Goal: Information Seeking & Learning: Check status

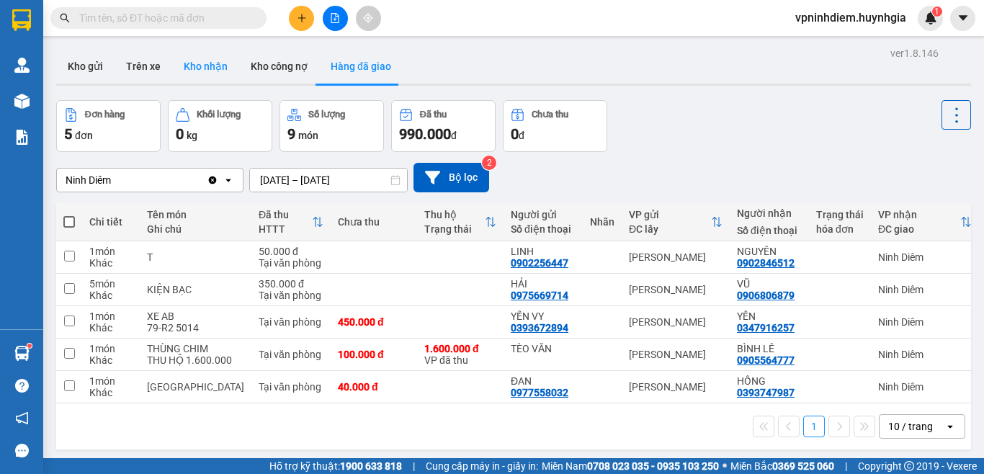
click at [215, 74] on button "Kho nhận" at bounding box center [205, 66] width 67 height 35
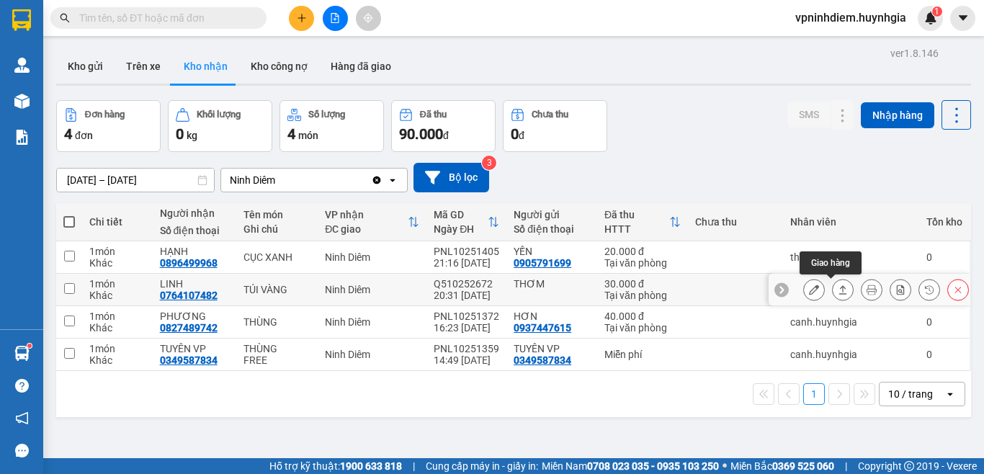
click at [838, 293] on icon at bounding box center [843, 290] width 10 height 10
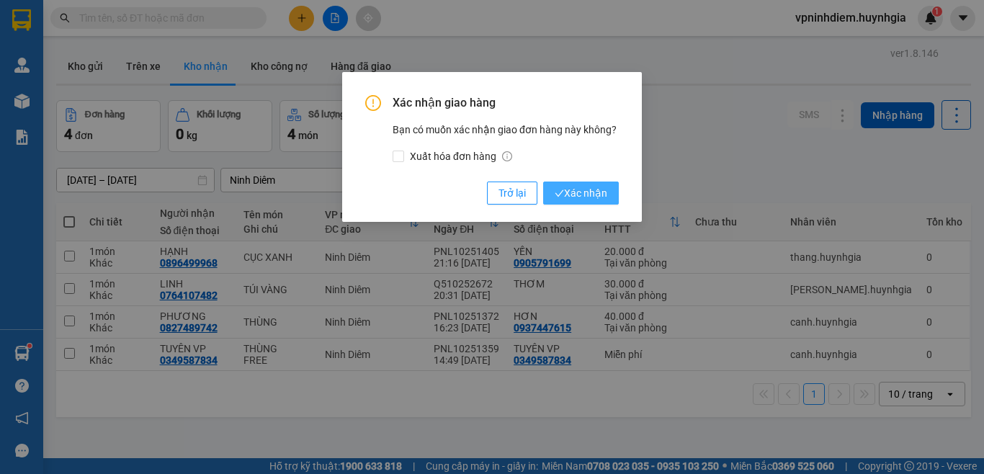
click at [597, 197] on span "Xác nhận" at bounding box center [581, 193] width 53 height 16
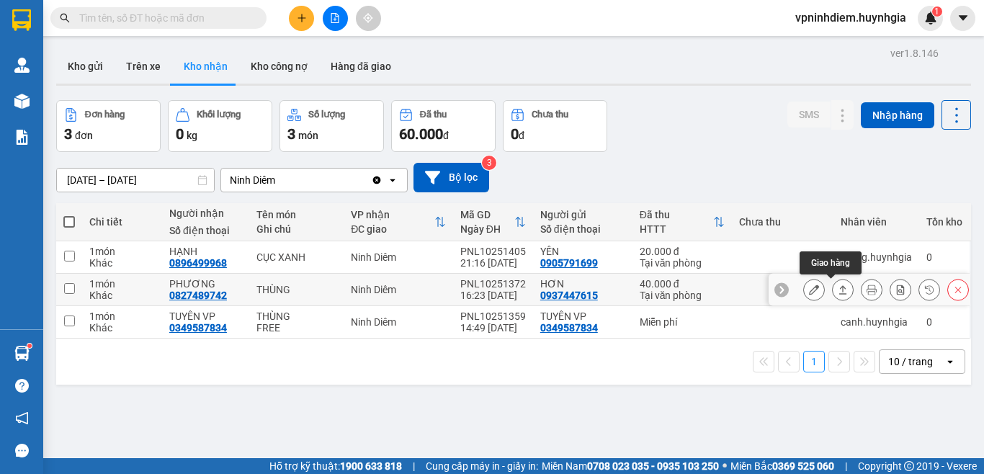
click at [838, 290] on icon at bounding box center [843, 290] width 10 height 10
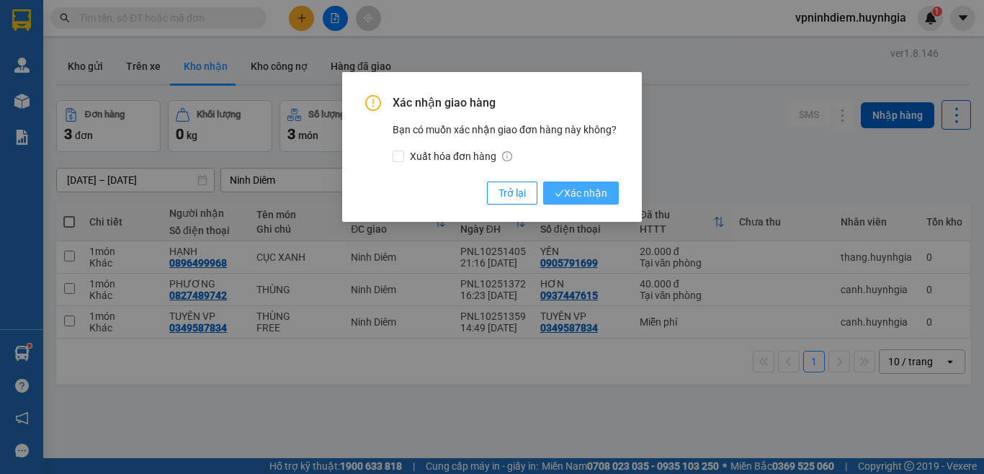
click at [575, 197] on span "Xác nhận" at bounding box center [581, 193] width 53 height 16
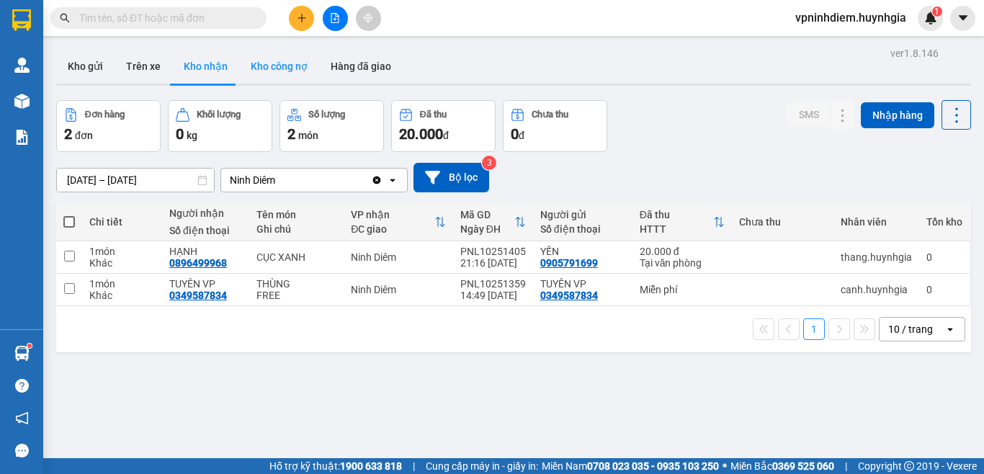
click at [286, 66] on button "Kho công nợ" at bounding box center [279, 66] width 80 height 35
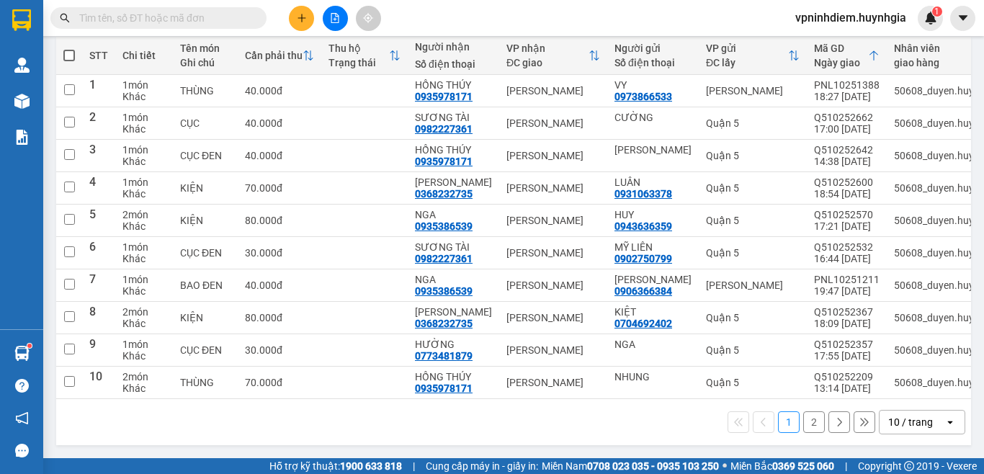
click at [808, 424] on button "2" at bounding box center [814, 422] width 22 height 22
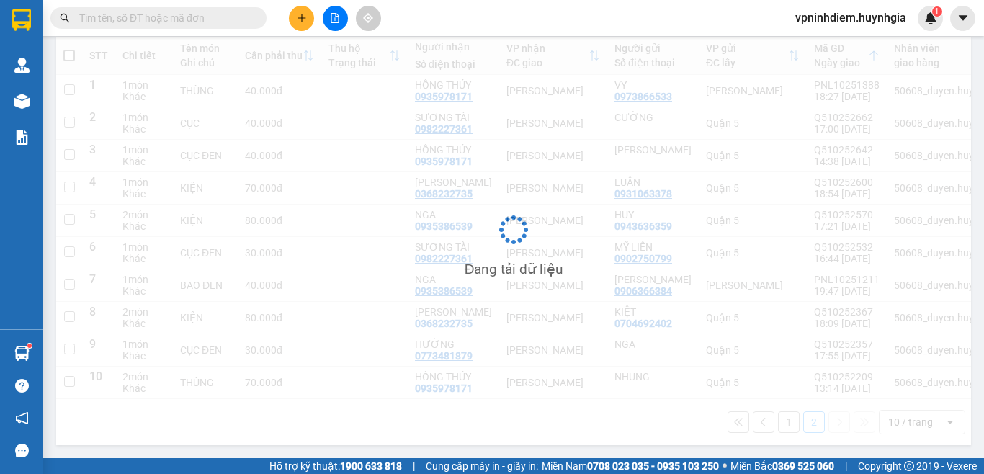
scroll to position [66, 0]
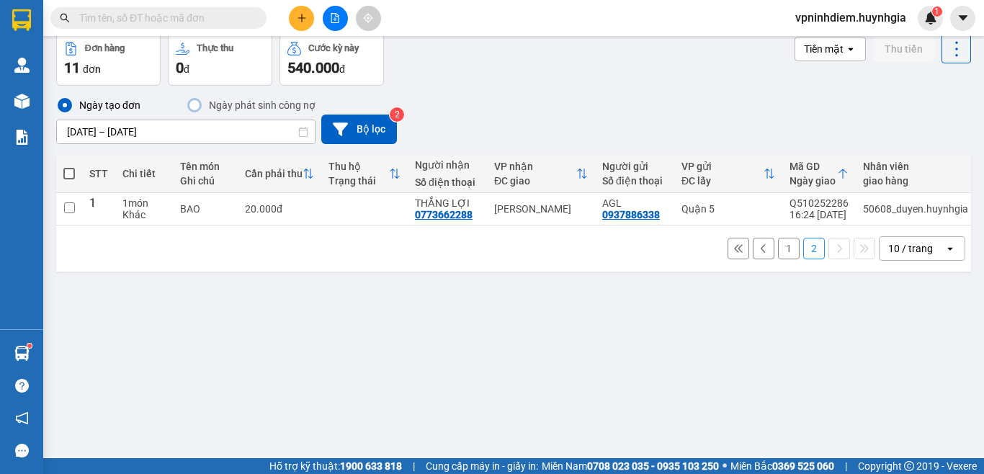
click at [780, 256] on button "1" at bounding box center [789, 249] width 22 height 22
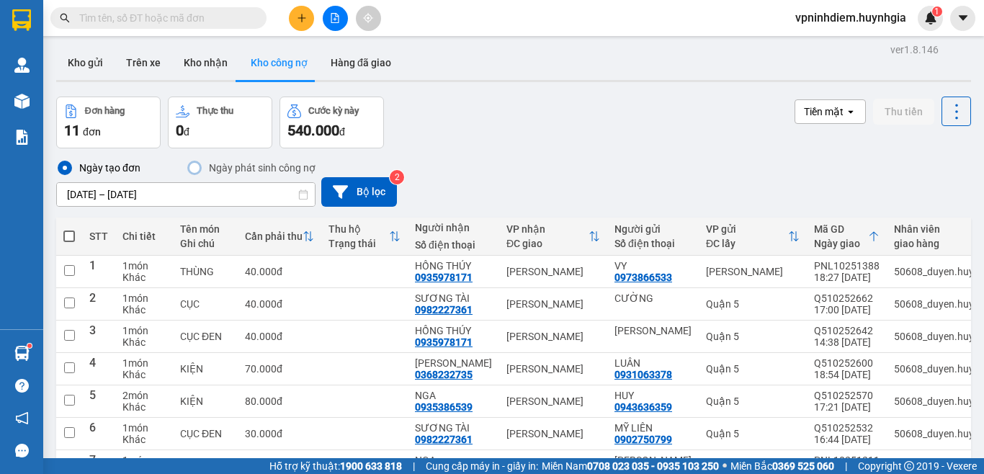
scroll to position [0, 0]
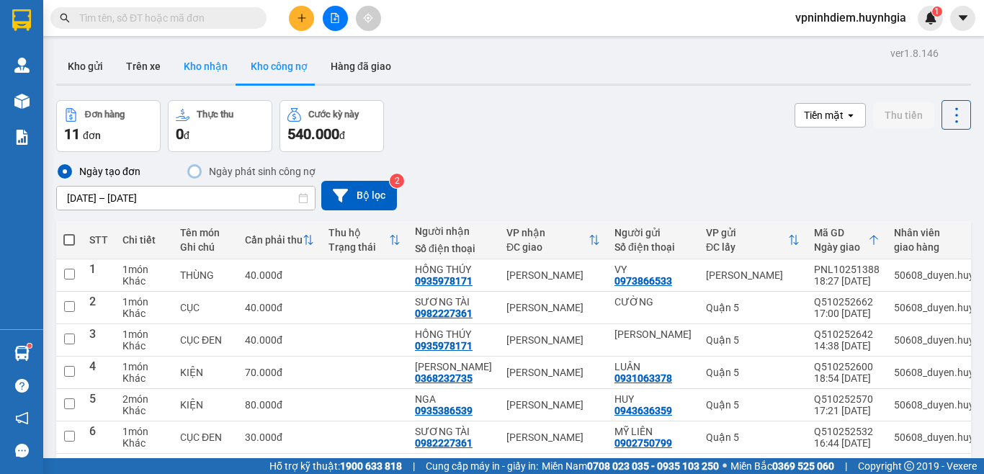
click at [216, 63] on button "Kho nhận" at bounding box center [205, 66] width 67 height 35
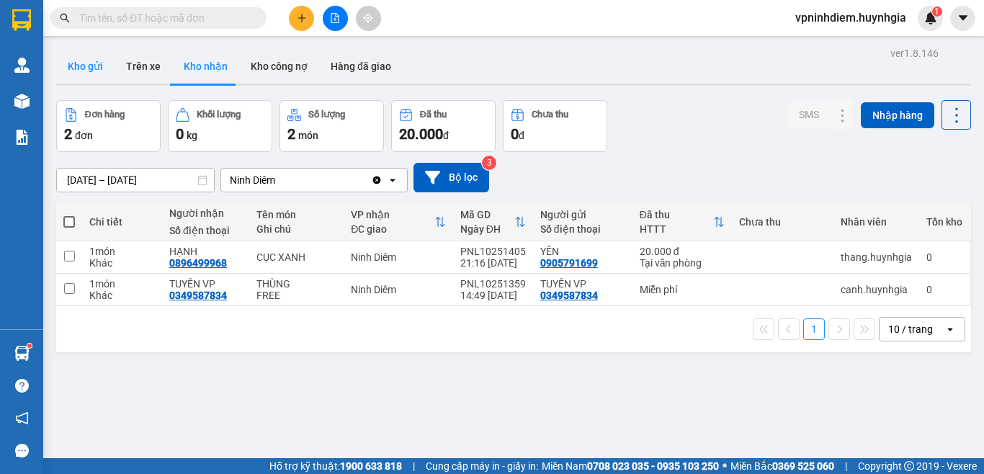
click at [89, 71] on button "Kho gửi" at bounding box center [85, 66] width 58 height 35
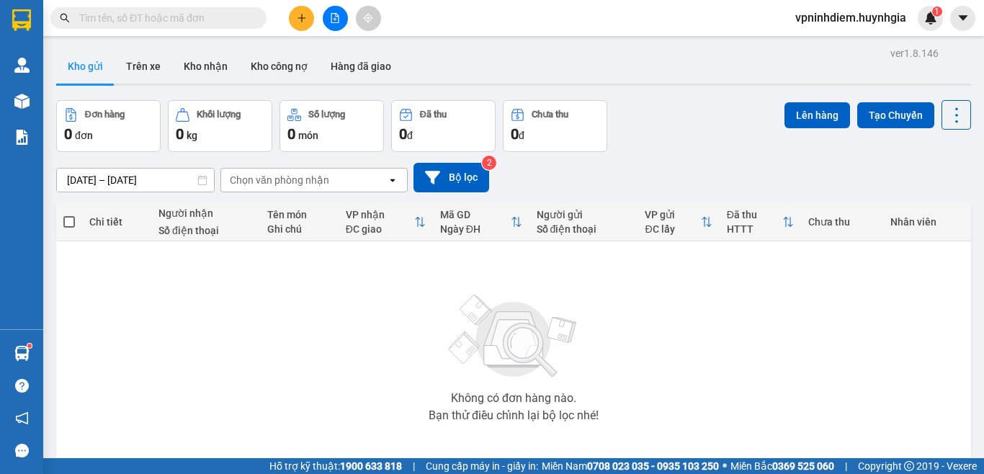
click at [388, 181] on icon "open" at bounding box center [393, 180] width 12 height 12
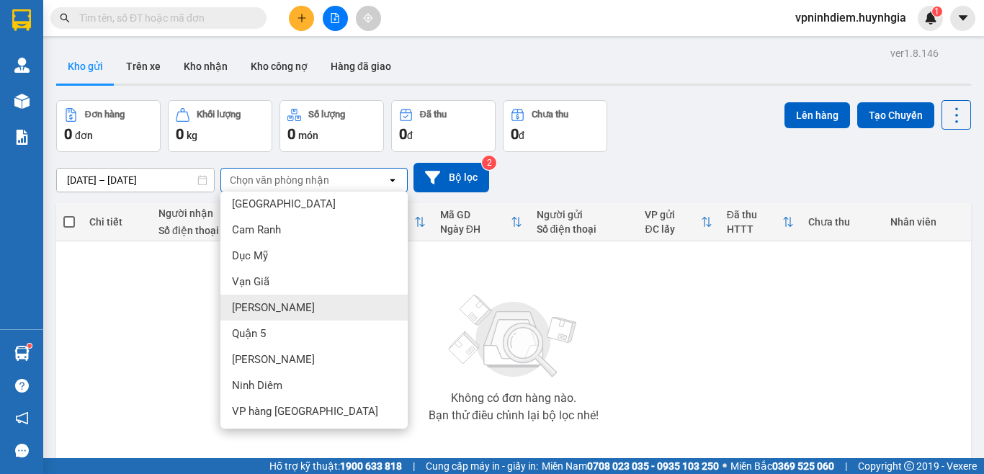
scroll to position [34, 0]
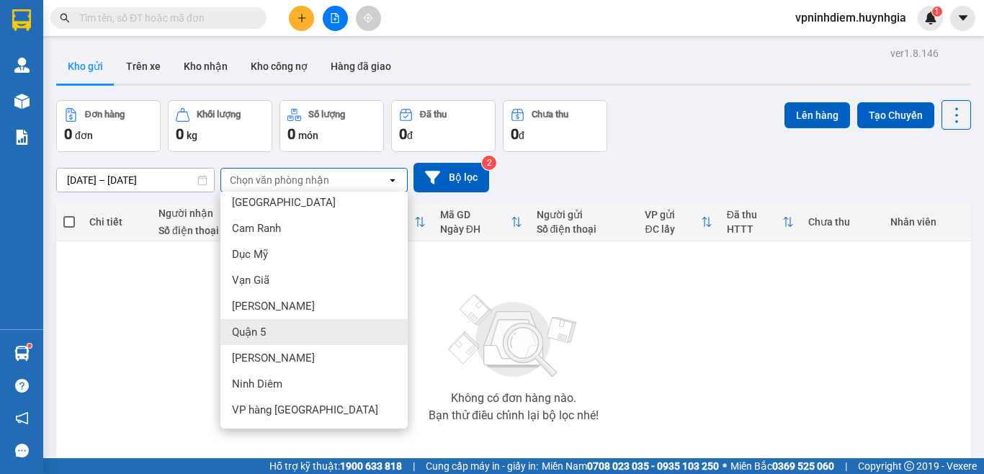
click at [444, 323] on img at bounding box center [514, 336] width 144 height 101
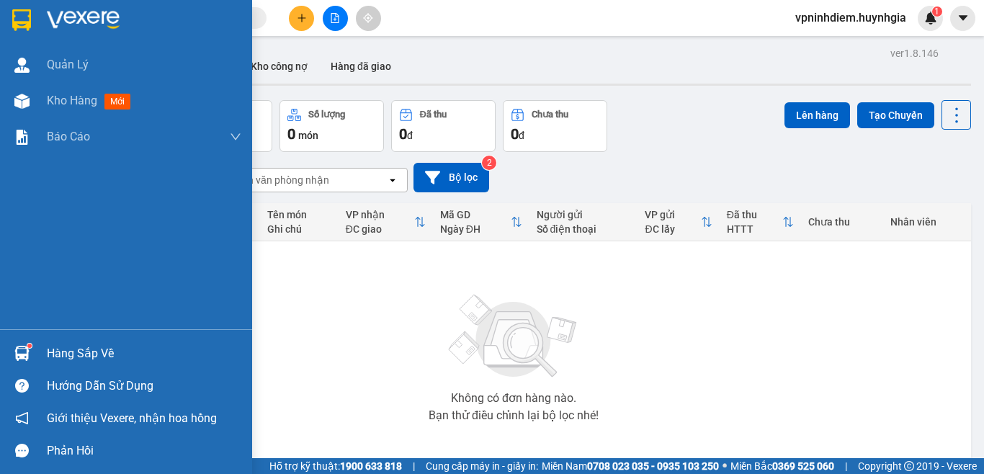
click at [72, 356] on div "Hàng sắp về" at bounding box center [144, 354] width 195 height 22
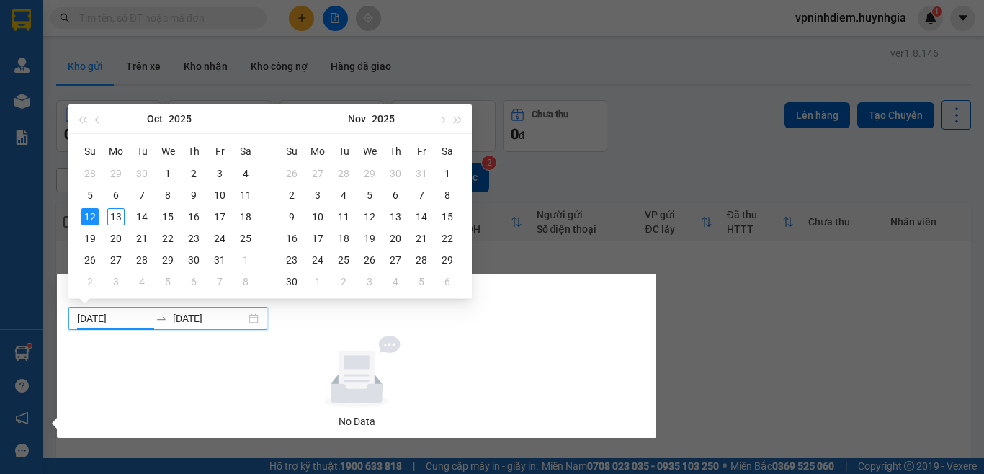
click at [145, 318] on input "[DATE]" at bounding box center [113, 319] width 73 height 16
type input "[DATE]"
click at [120, 217] on div "13" at bounding box center [115, 216] width 17 height 17
type input "[DATE]"
click at [168, 324] on div "[DATE]" at bounding box center [167, 318] width 199 height 23
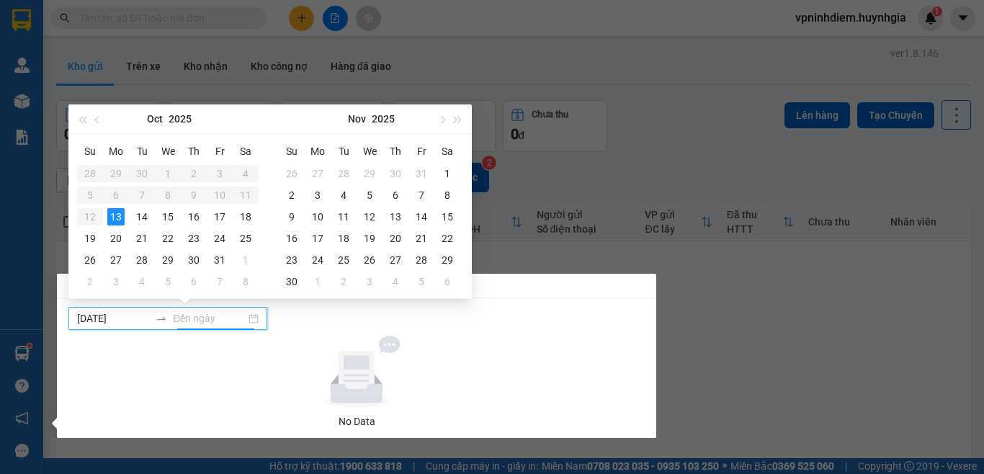
click at [243, 319] on input at bounding box center [209, 319] width 73 height 16
type input "[DATE]"
click at [119, 221] on div "13" at bounding box center [115, 216] width 17 height 17
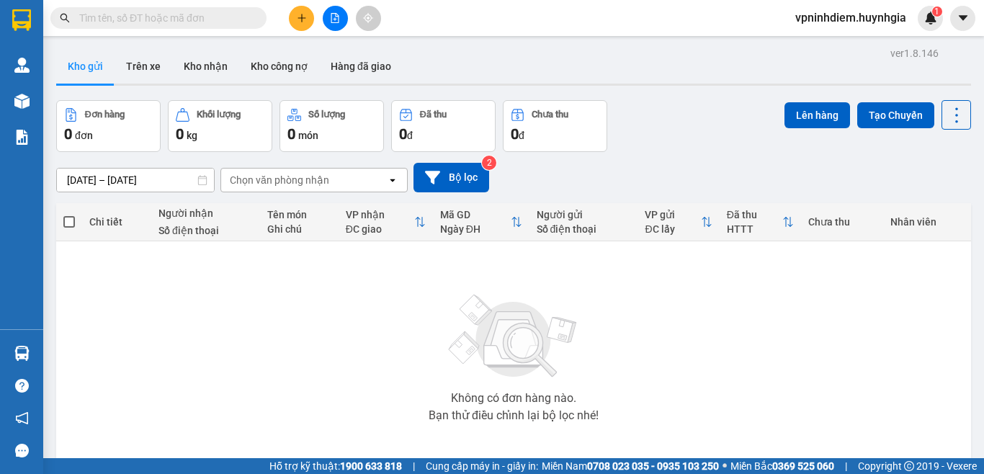
click at [707, 323] on section "Kết quả tìm kiếm ( 0 ) Bộ lọc No Data vpninhdiem.huynhgia 1 Quản [PERSON_NAME] …" at bounding box center [492, 237] width 984 height 474
click at [339, 17] on icon "file-add" at bounding box center [335, 18] width 8 height 10
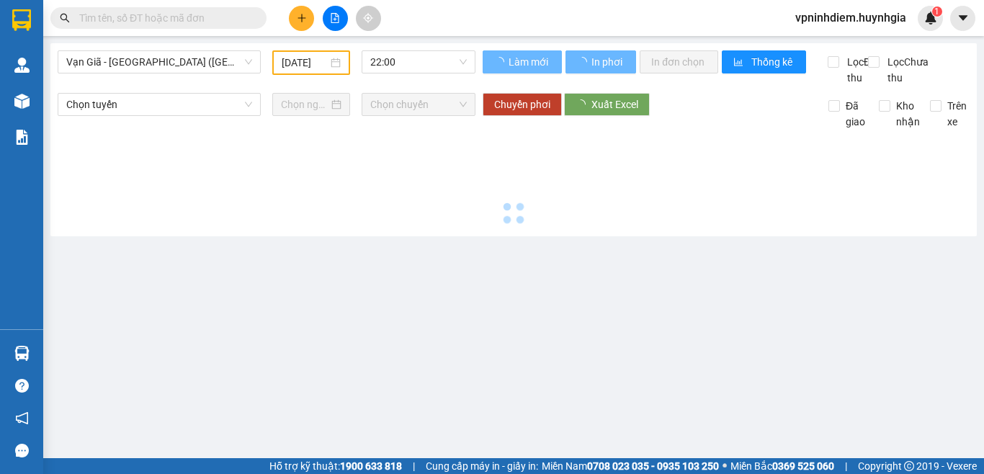
type input "[DATE]"
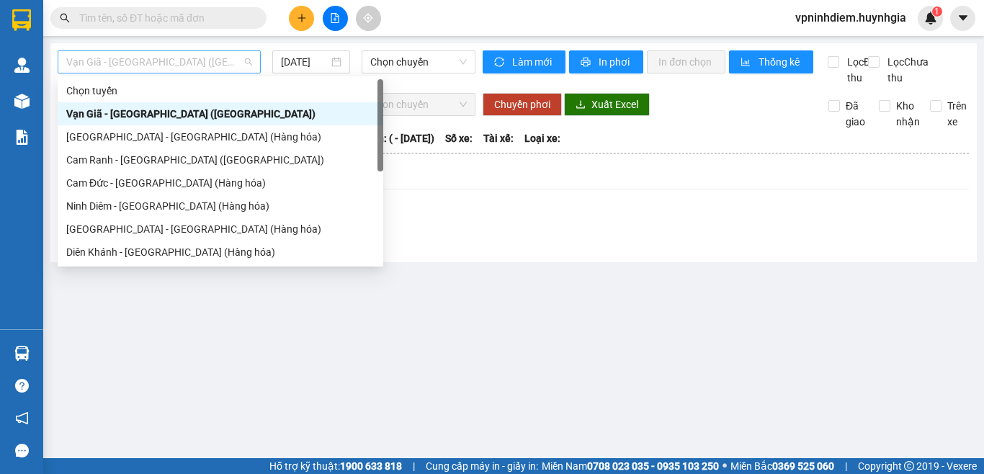
click at [241, 63] on span "Vạn Giã - [GEOGRAPHIC_DATA] ([GEOGRAPHIC_DATA])" at bounding box center [159, 62] width 186 height 22
click at [175, 205] on div "Ninh Diêm - [GEOGRAPHIC_DATA] (Hàng hóa)" at bounding box center [220, 206] width 308 height 16
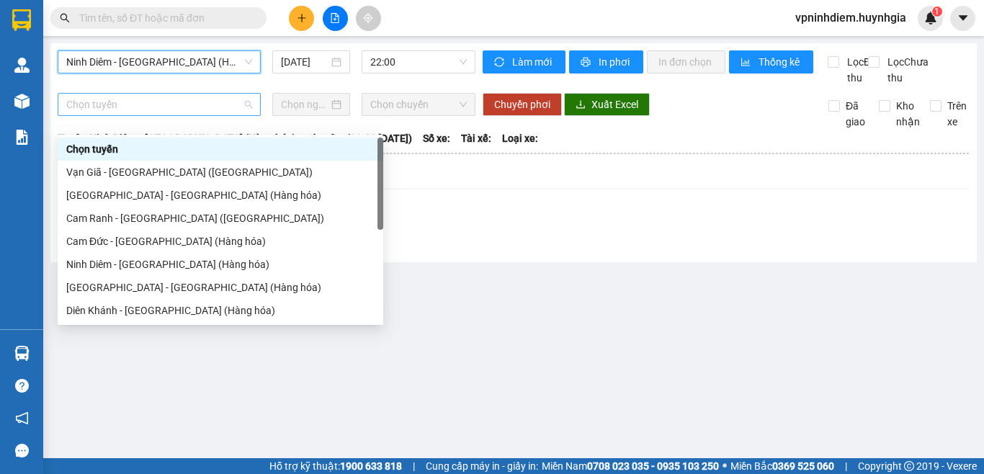
click at [249, 115] on span "Chọn tuyến" at bounding box center [159, 105] width 186 height 22
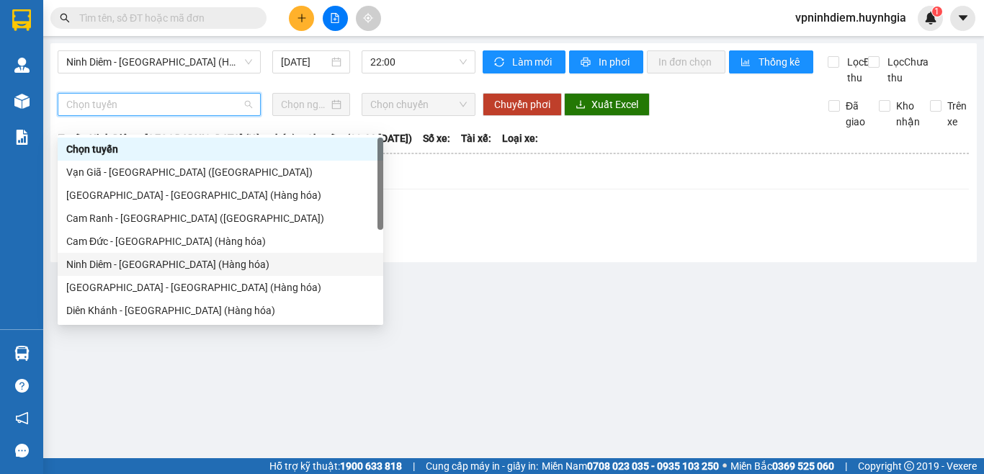
click at [195, 267] on div "Ninh Diêm - [GEOGRAPHIC_DATA] (Hàng hóa)" at bounding box center [220, 264] width 308 height 16
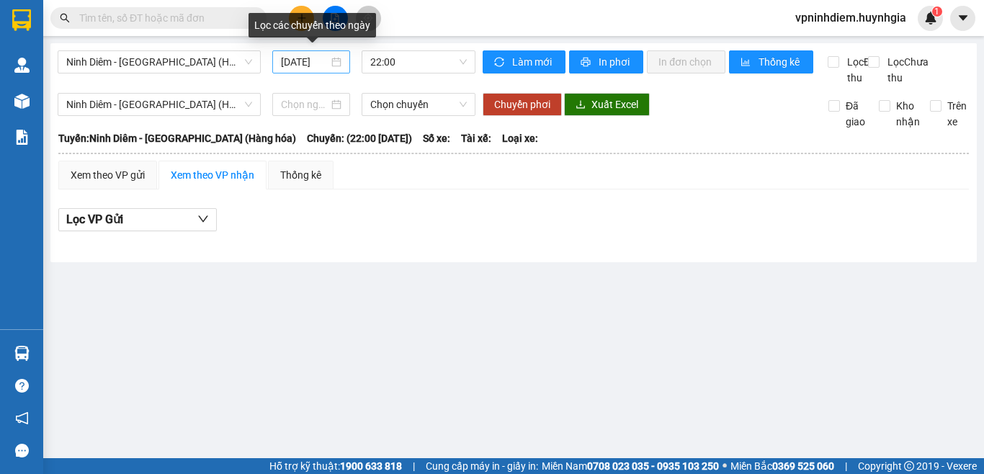
click at [331, 61] on div "[DATE]" at bounding box center [311, 62] width 61 height 16
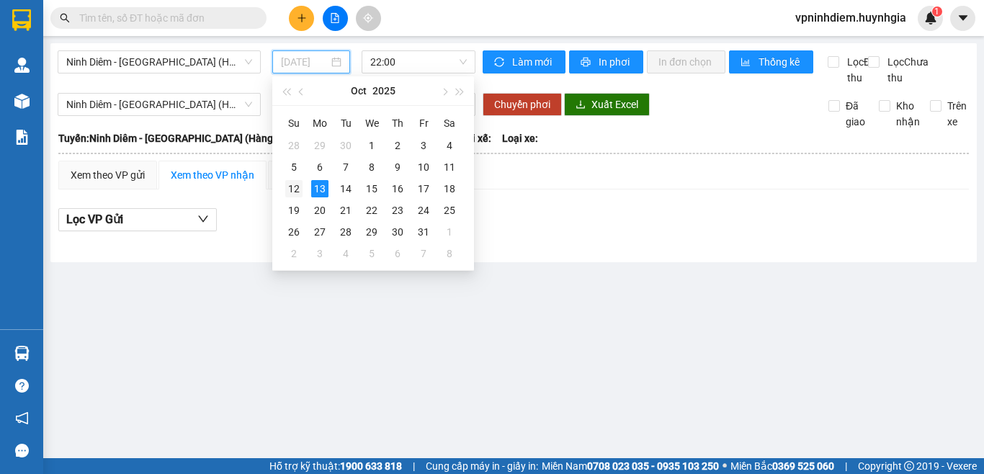
click at [291, 192] on div "12" at bounding box center [293, 188] width 17 height 17
type input "[DATE]"
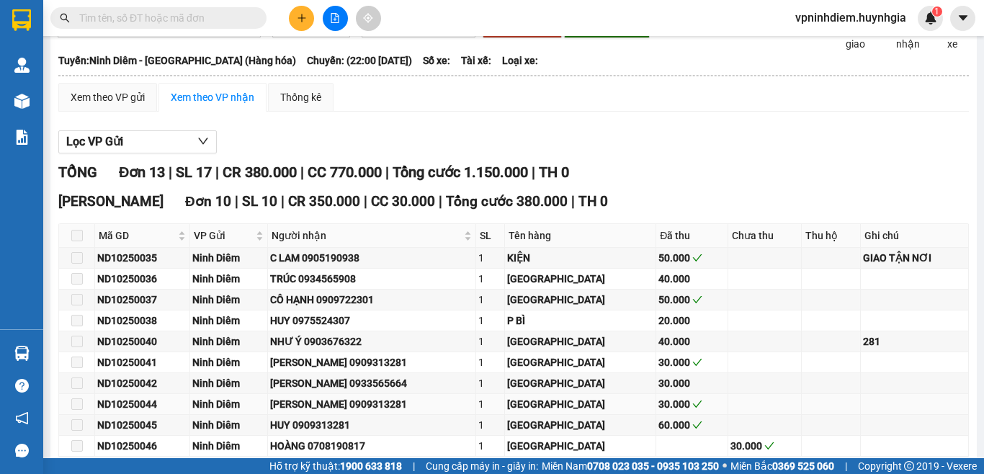
scroll to position [50, 0]
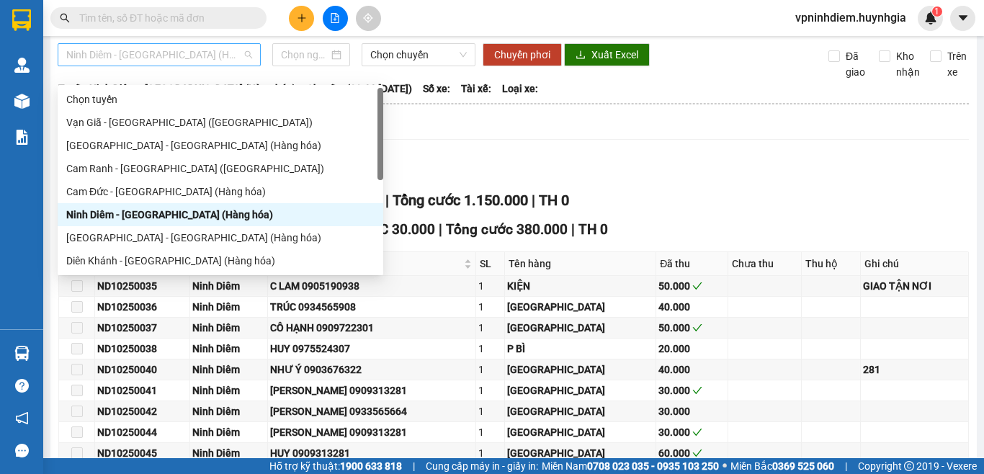
click at [230, 66] on span "Ninh Diêm - [GEOGRAPHIC_DATA] (Hàng hóa)" at bounding box center [159, 55] width 186 height 22
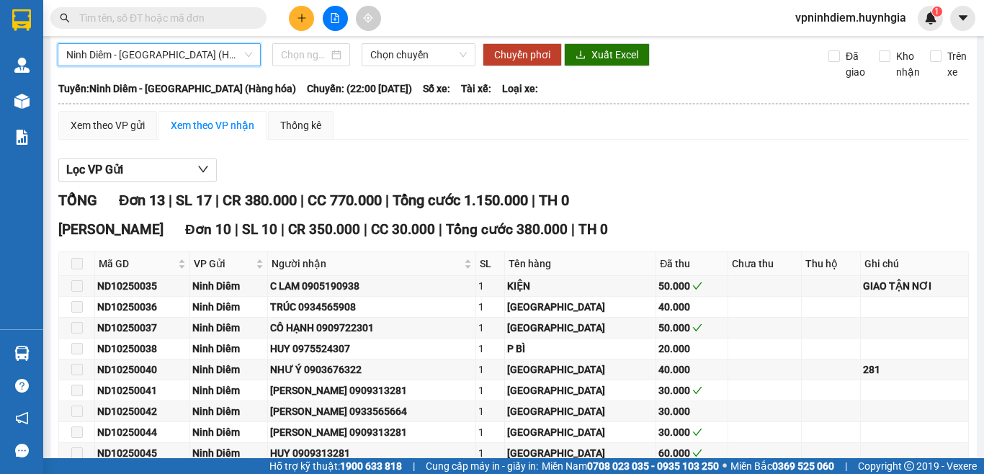
click at [239, 66] on span "Ninh Diêm - [GEOGRAPHIC_DATA] (Hàng hóa)" at bounding box center [159, 55] width 186 height 22
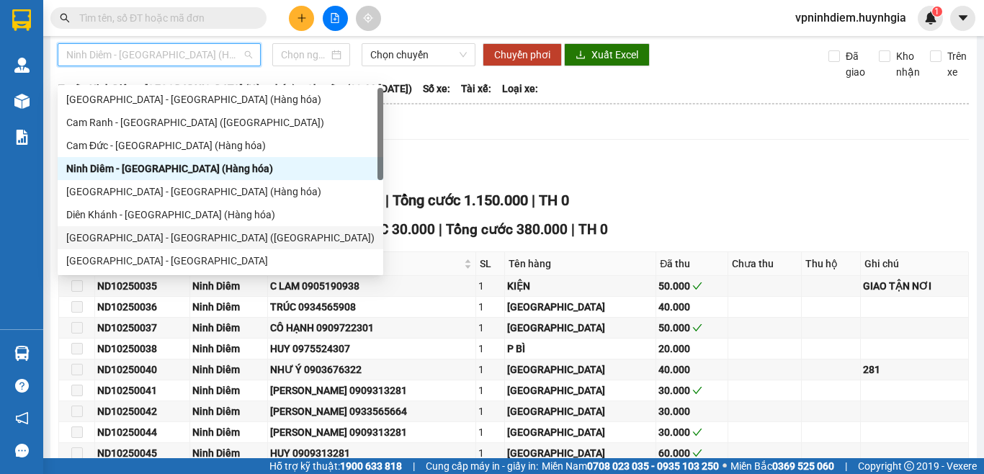
scroll to position [0, 0]
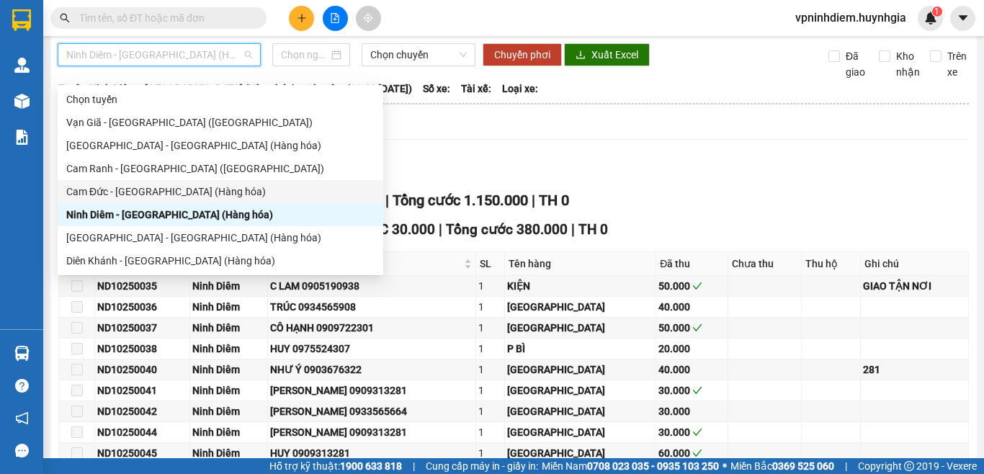
click at [166, 188] on div "Cam Đức - [GEOGRAPHIC_DATA] (Hàng hóa)" at bounding box center [220, 192] width 308 height 16
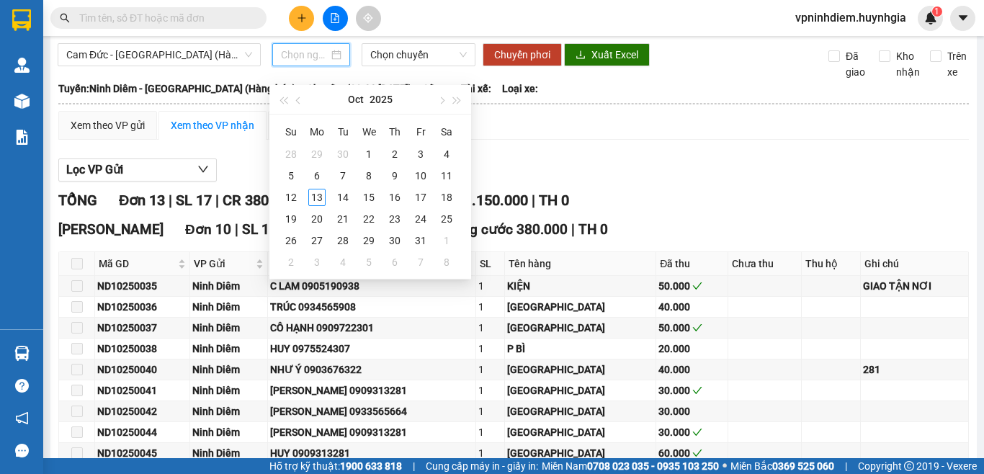
click at [319, 63] on input at bounding box center [305, 55] width 48 height 16
type input "[DATE]"
click at [293, 197] on div "12" at bounding box center [290, 197] width 17 height 17
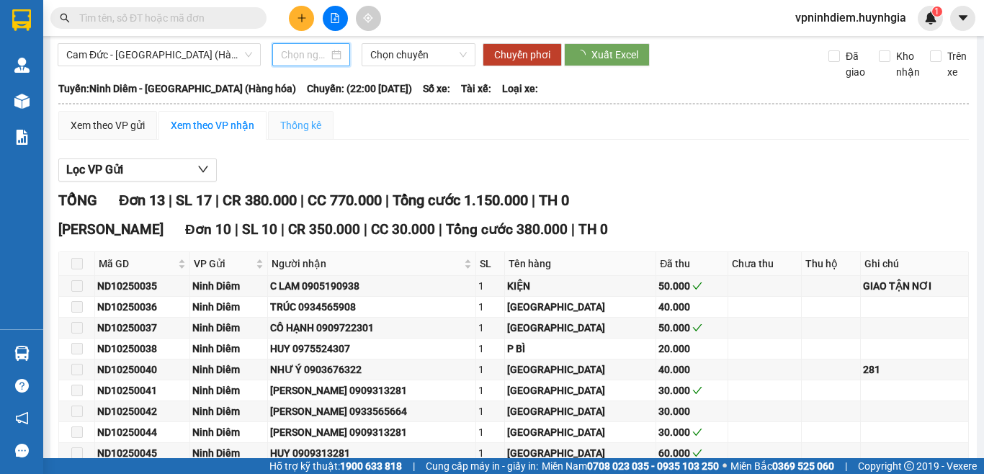
type input "[DATE]"
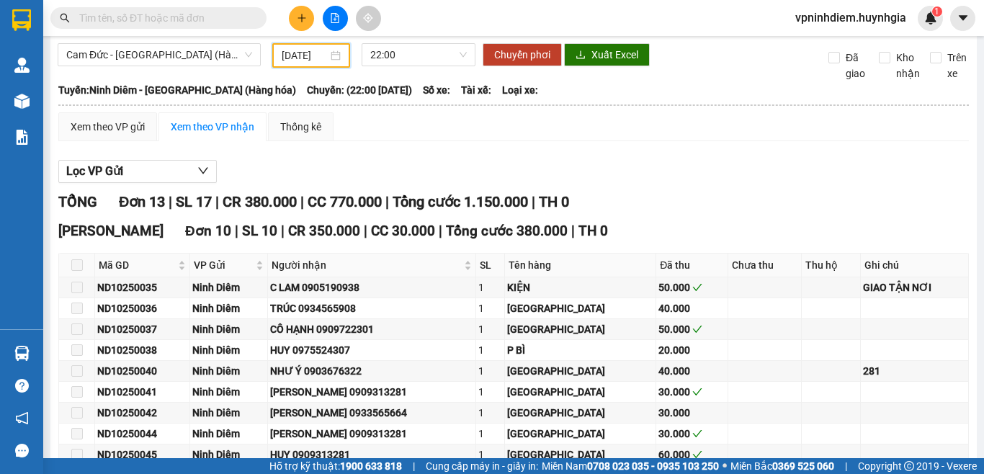
click at [335, 63] on div "[DATE]" at bounding box center [311, 56] width 59 height 16
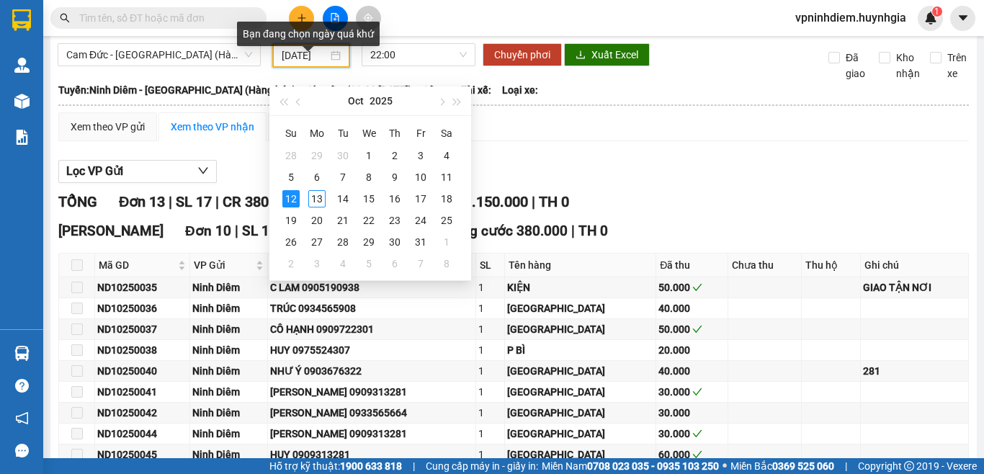
click at [335, 63] on div "[DATE]" at bounding box center [311, 56] width 59 height 16
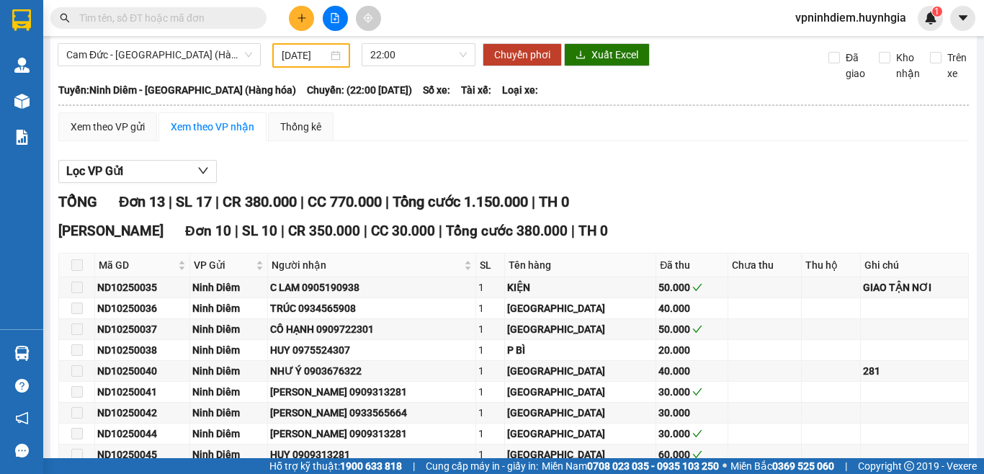
click at [524, 157] on div "Xem theo VP gửi Xem theo VP nhận Thống kê Lọc VP Gửi TỔNG Đơn 13 | SL 17 | CR …" at bounding box center [513, 410] width 911 height 597
click at [141, 135] on div "Xem theo VP gửi" at bounding box center [108, 127] width 74 height 16
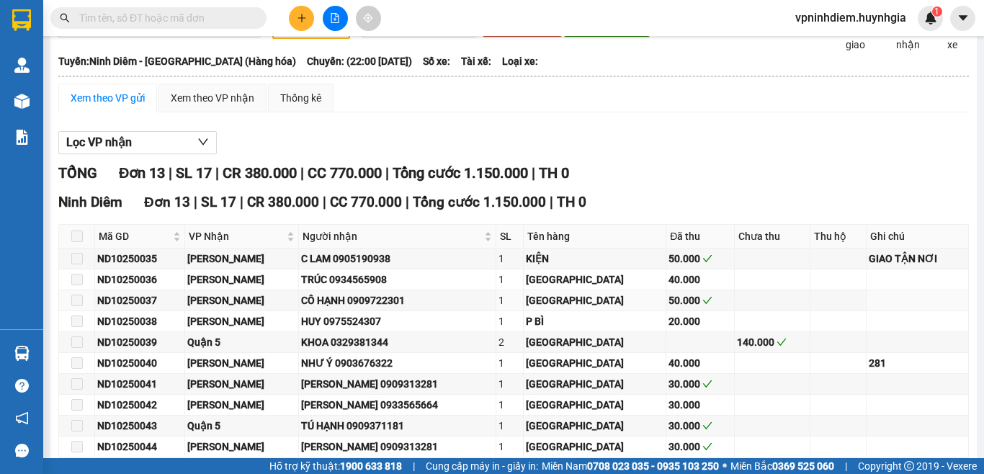
scroll to position [14, 0]
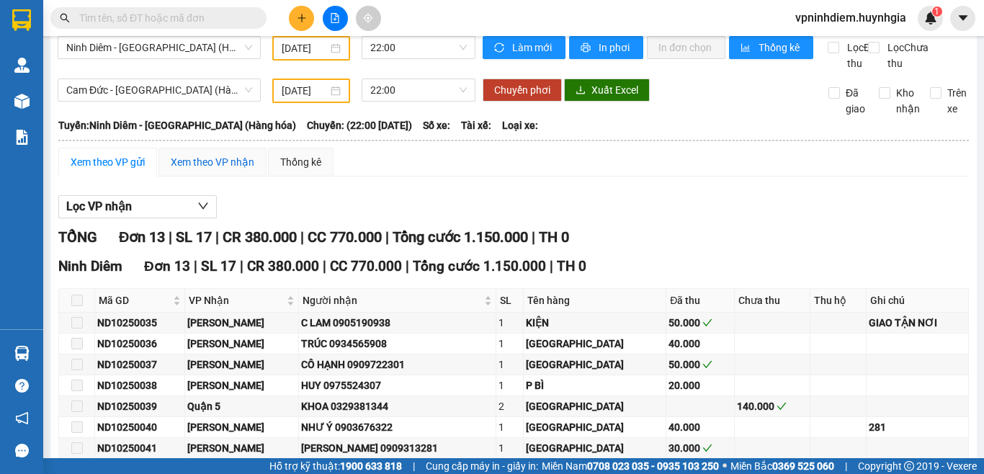
click at [224, 170] on div "Xem theo VP nhận" at bounding box center [213, 162] width 84 height 16
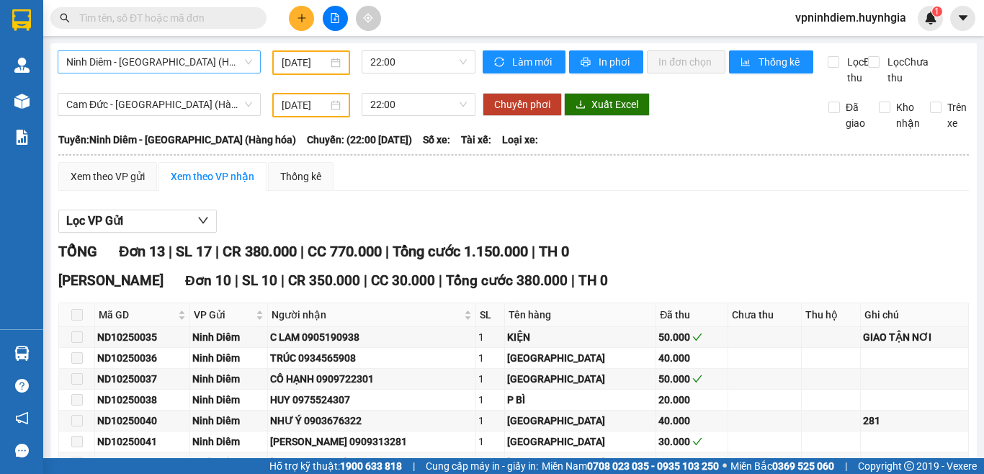
click at [210, 61] on span "Ninh Diêm - [GEOGRAPHIC_DATA] (Hàng hóa)" at bounding box center [159, 62] width 186 height 22
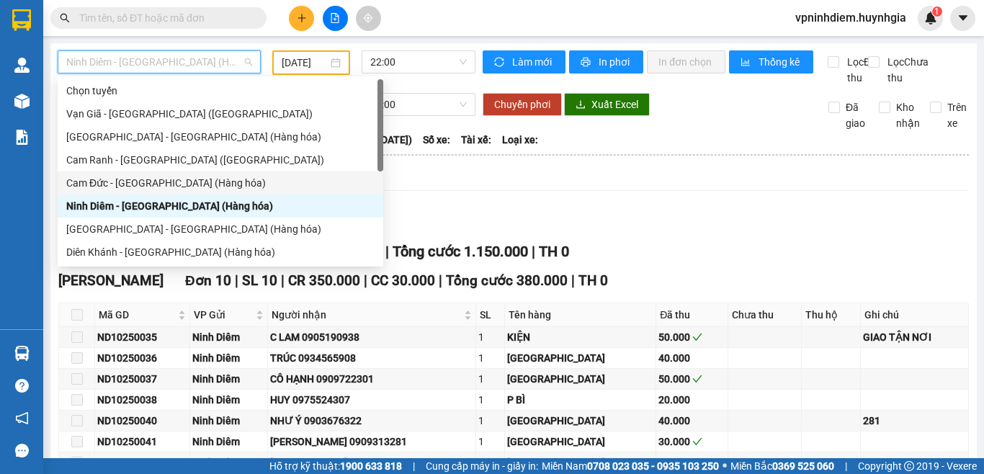
click at [177, 184] on div "Cam Đức - [GEOGRAPHIC_DATA] (Hàng hóa)" at bounding box center [220, 183] width 308 height 16
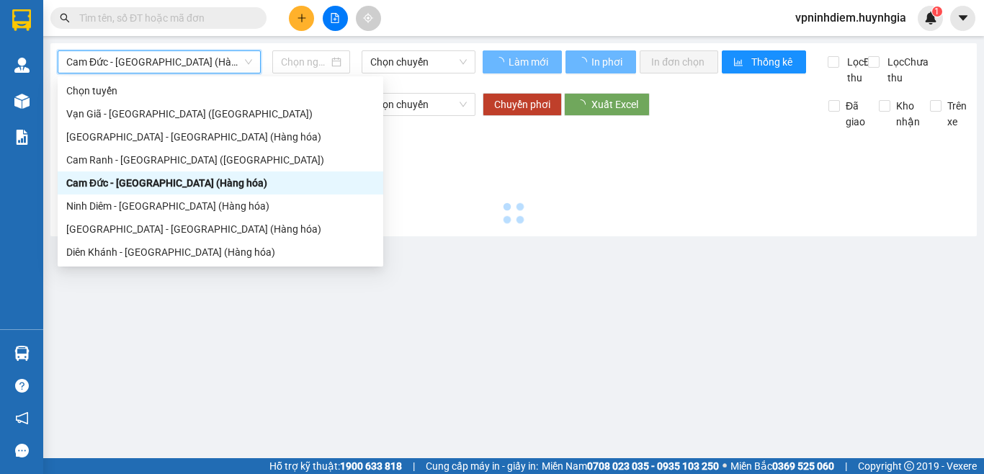
type input "[DATE]"
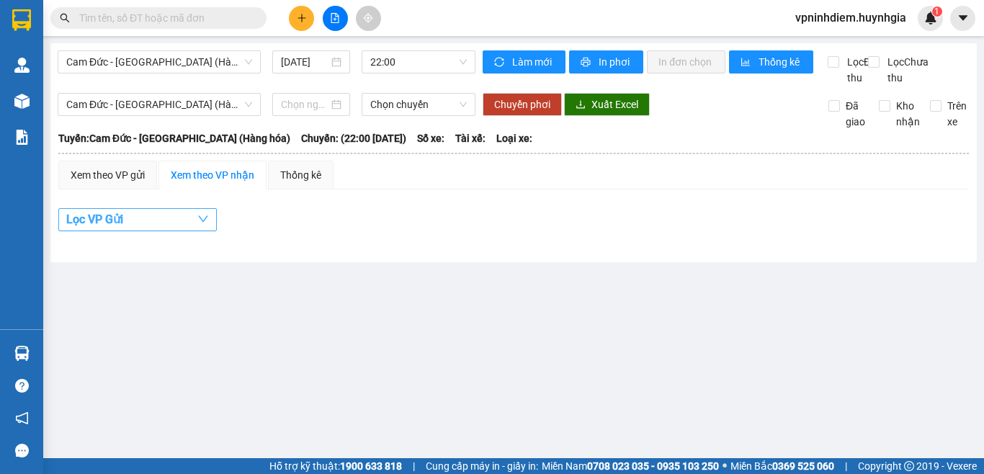
click at [200, 225] on icon "down" at bounding box center [203, 219] width 12 height 12
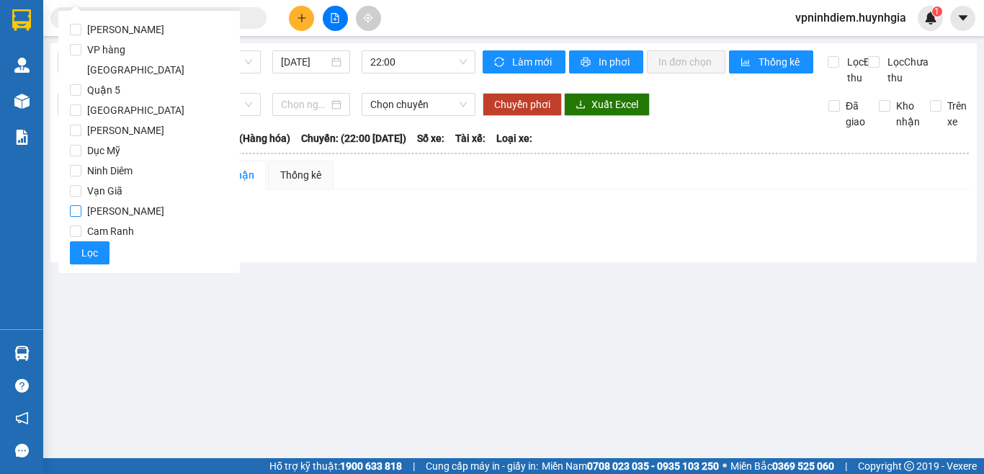
click at [124, 201] on span "[PERSON_NAME]" at bounding box center [125, 211] width 89 height 20
click at [81, 205] on input "[PERSON_NAME]" at bounding box center [76, 211] width 12 height 12
checkbox input "true"
click at [102, 241] on button "Lọc" at bounding box center [90, 252] width 40 height 23
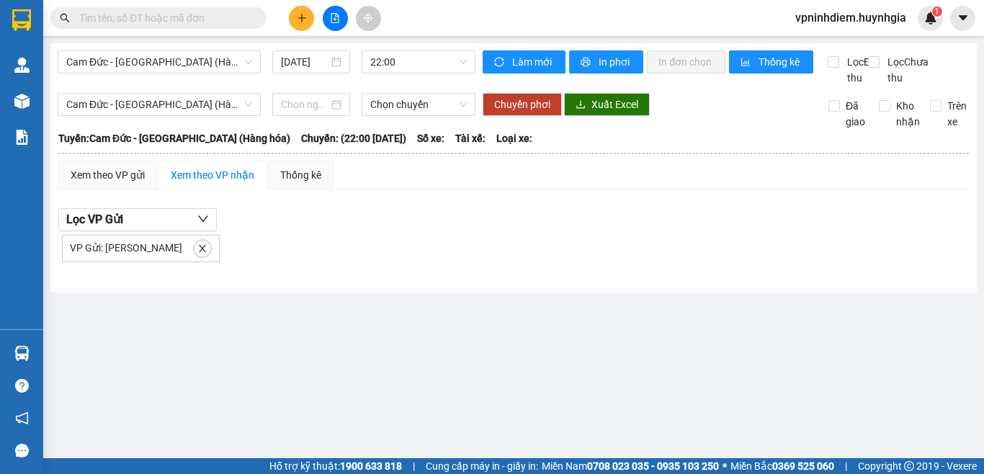
click at [208, 313] on main "Cam Đức - [GEOGRAPHIC_DATA] (Hàng hóa) [DATE] 22:00 Làm mới In phơi In đơn chọn…" at bounding box center [492, 229] width 984 height 458
click at [295, 183] on div "Thống kê" at bounding box center [300, 175] width 41 height 16
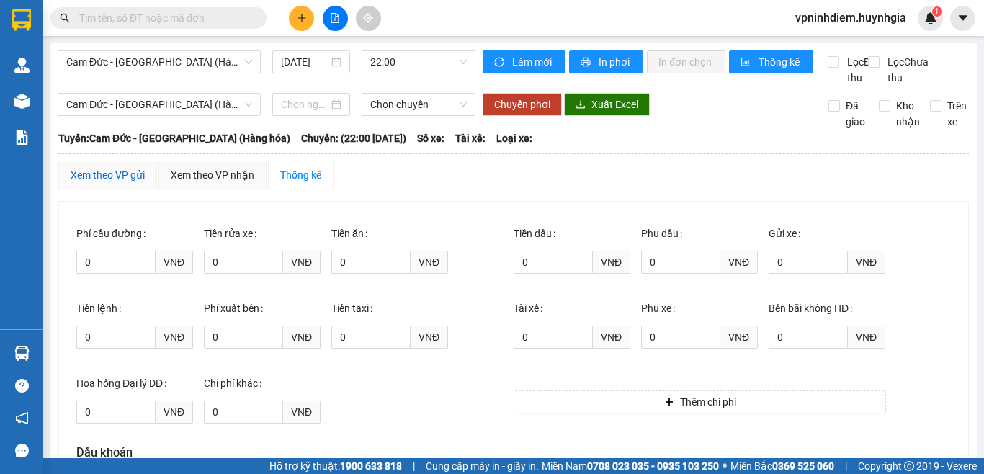
click at [137, 183] on div "Xem theo VP gửi" at bounding box center [108, 175] width 74 height 16
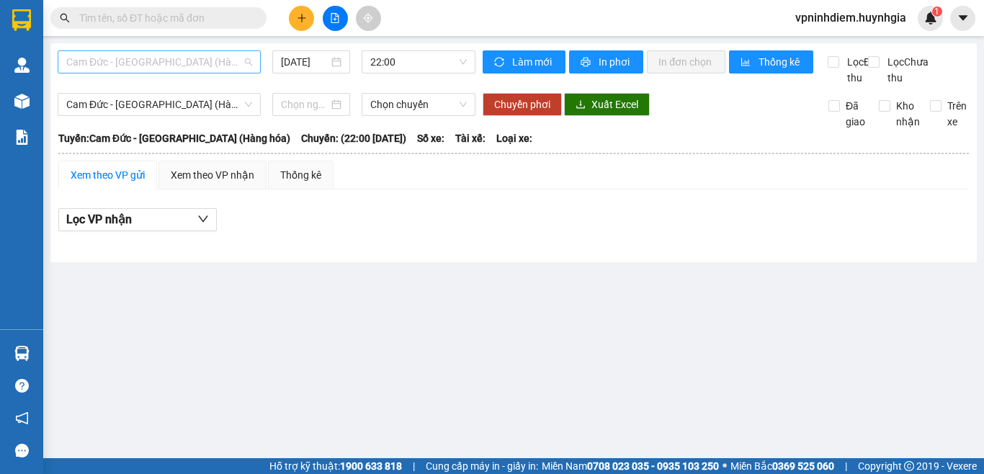
click at [238, 64] on span "Cam Đức - [GEOGRAPHIC_DATA] (Hàng hóa)" at bounding box center [159, 62] width 186 height 22
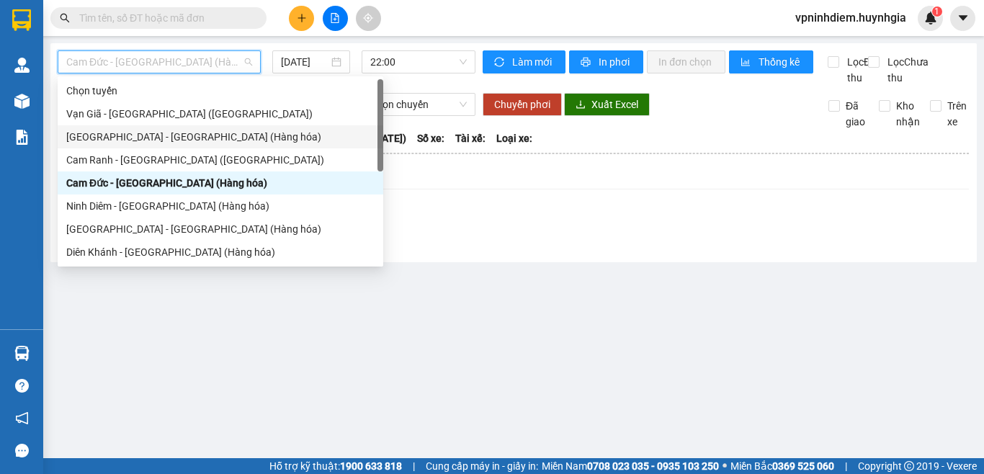
click at [188, 136] on div "[GEOGRAPHIC_DATA] - [GEOGRAPHIC_DATA] (Hàng hóa)" at bounding box center [220, 137] width 308 height 16
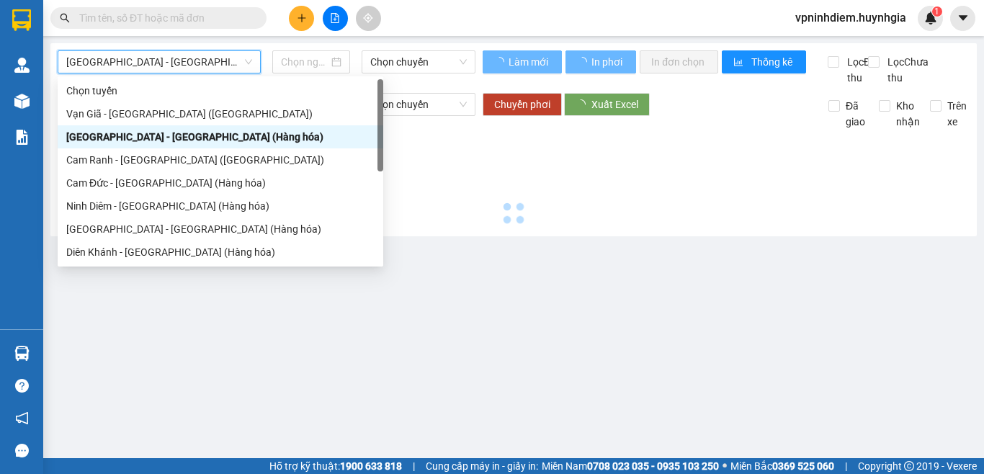
type input "[DATE]"
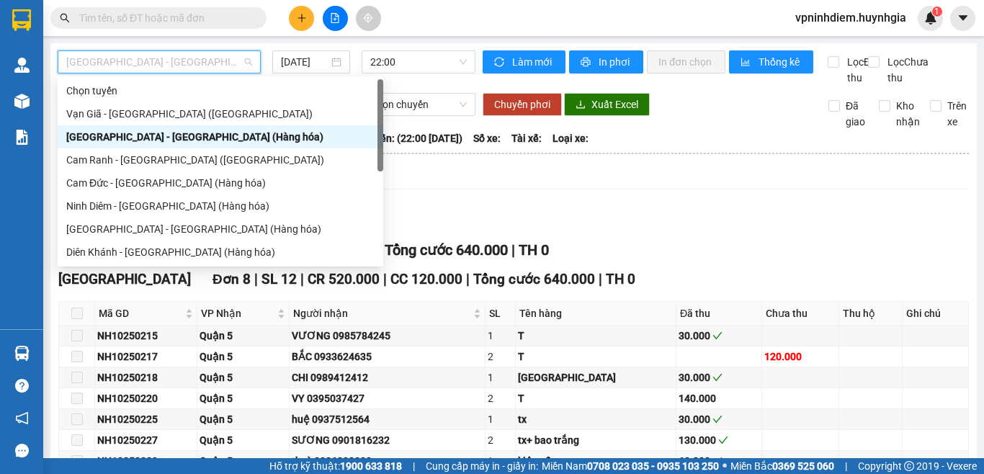
click at [222, 71] on span "[GEOGRAPHIC_DATA] - [GEOGRAPHIC_DATA] (Hàng hóa)" at bounding box center [159, 62] width 186 height 22
click at [197, 119] on div "Vạn Giã - [GEOGRAPHIC_DATA] ([GEOGRAPHIC_DATA])" at bounding box center [220, 114] width 308 height 16
type input "[DATE]"
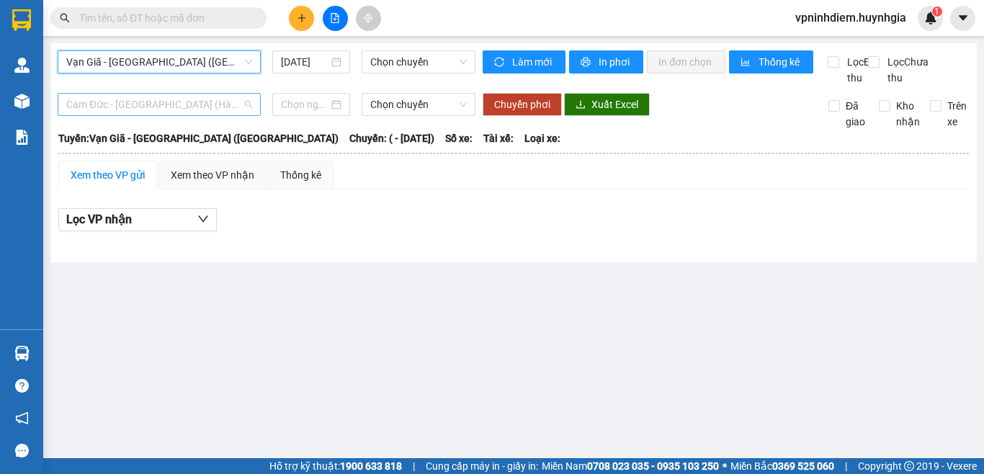
click at [246, 115] on span "Cam Đức - [GEOGRAPHIC_DATA] (Hàng hóa)" at bounding box center [159, 105] width 186 height 22
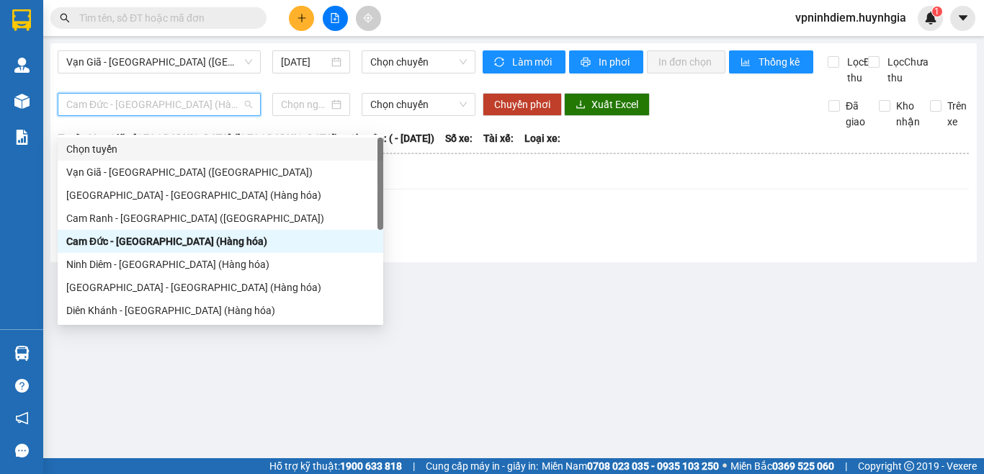
click at [111, 148] on div "Chọn tuyến" at bounding box center [220, 149] width 308 height 16
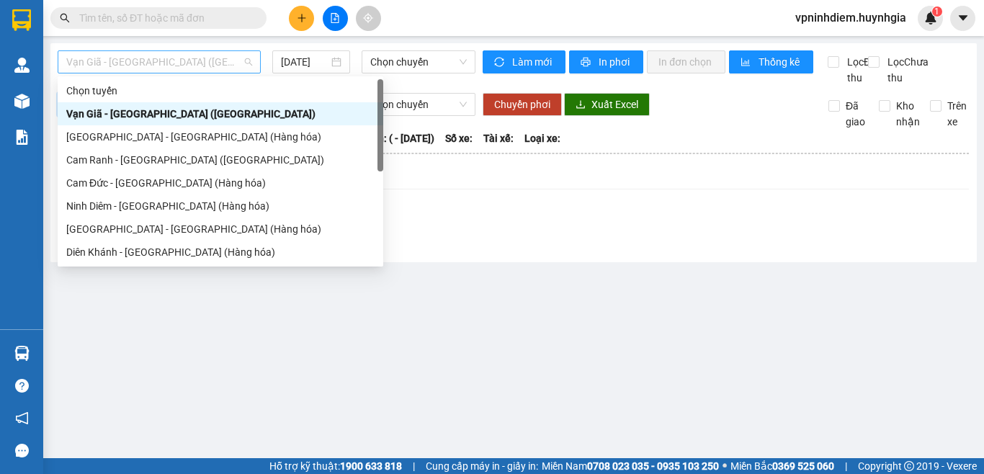
click at [234, 63] on span "Vạn Giã - [GEOGRAPHIC_DATA] ([GEOGRAPHIC_DATA])" at bounding box center [159, 62] width 186 height 22
click at [153, 135] on div "[GEOGRAPHIC_DATA] - [GEOGRAPHIC_DATA] (Hàng hóa)" at bounding box center [220, 137] width 308 height 16
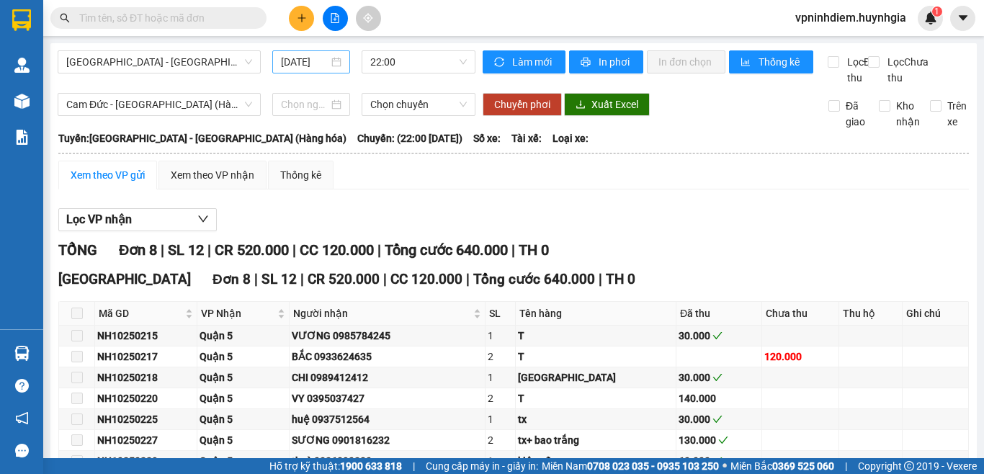
click at [326, 63] on div "[DATE]" at bounding box center [311, 62] width 61 height 16
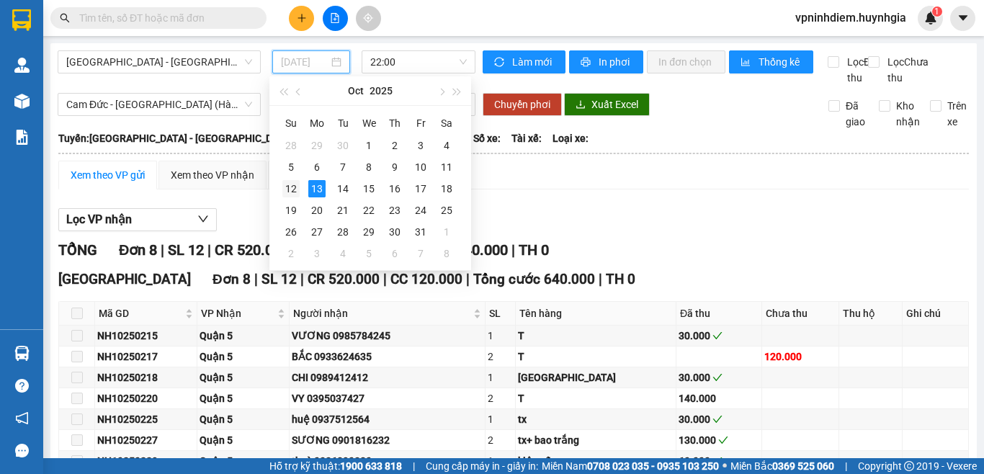
click at [293, 185] on div "12" at bounding box center [290, 188] width 17 height 17
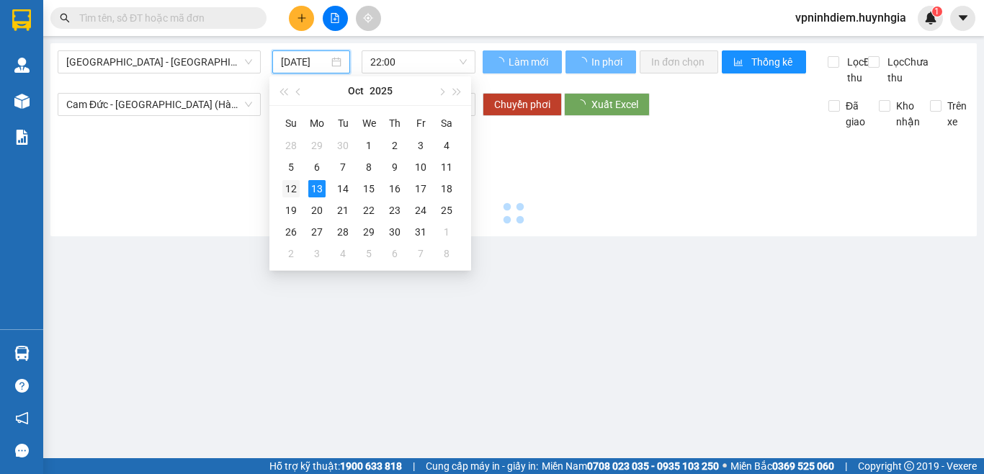
type input "[DATE]"
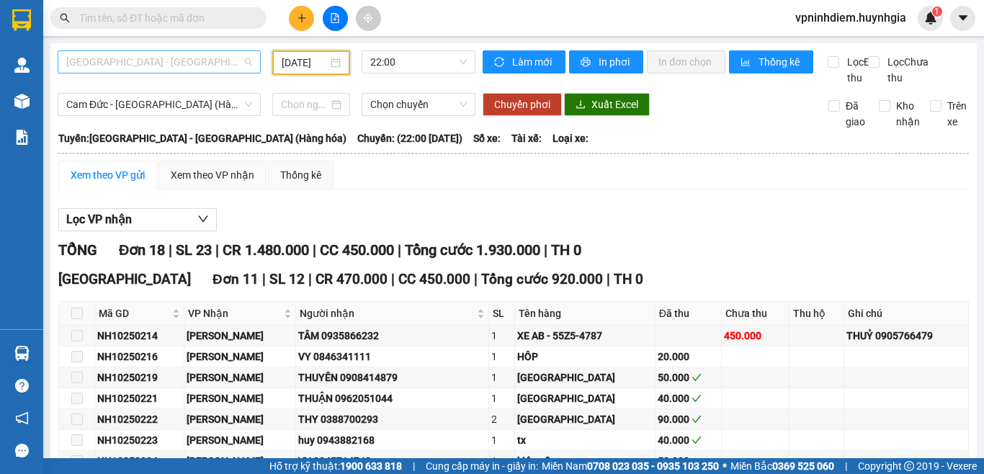
click at [174, 60] on span "[GEOGRAPHIC_DATA] - [GEOGRAPHIC_DATA] (Hàng hóa)" at bounding box center [159, 62] width 186 height 22
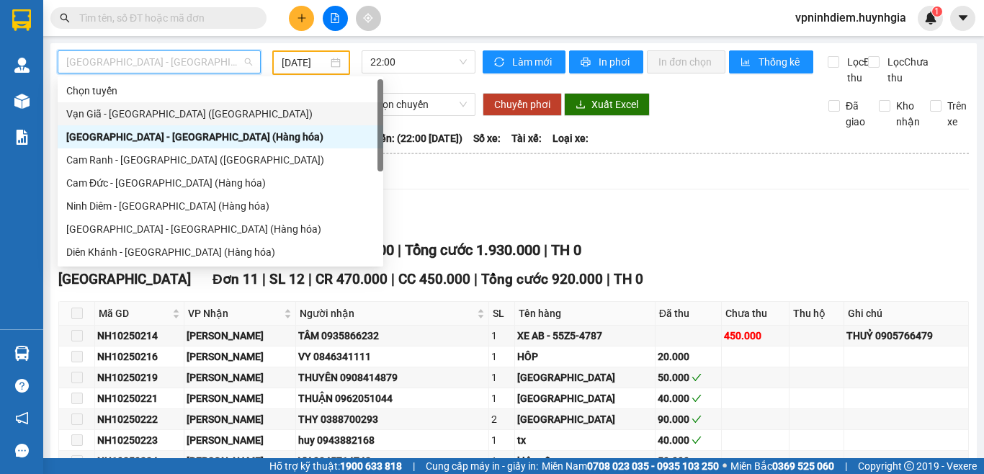
click at [179, 116] on div "Vạn Giã - [GEOGRAPHIC_DATA] ([GEOGRAPHIC_DATA])" at bounding box center [220, 114] width 308 height 16
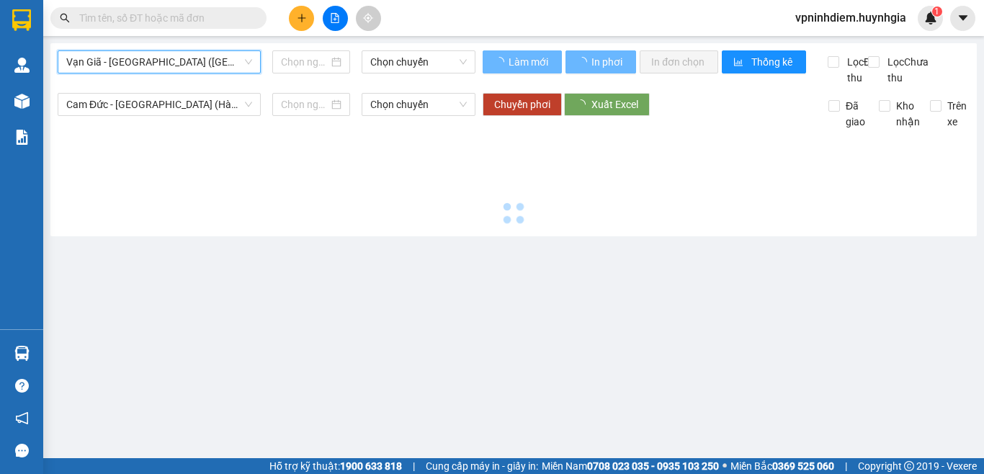
type input "[DATE]"
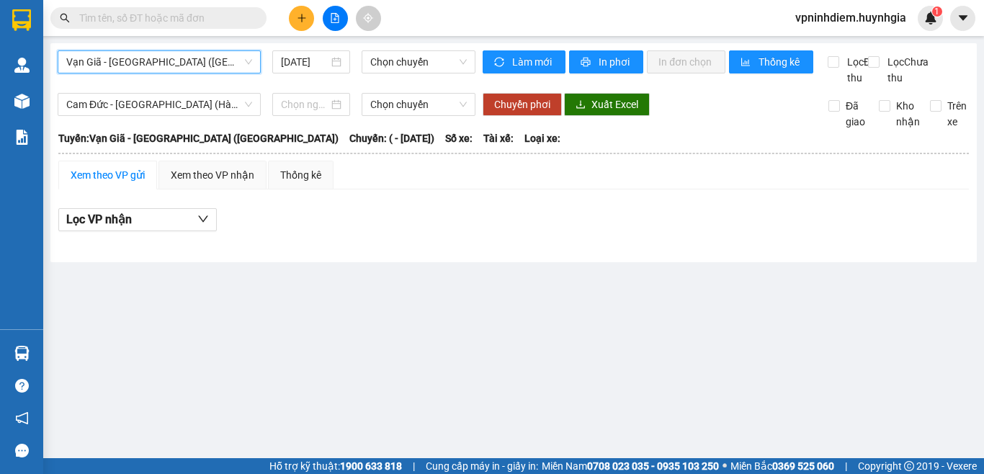
click at [233, 66] on span "Vạn Giã - [GEOGRAPHIC_DATA] ([GEOGRAPHIC_DATA])" at bounding box center [159, 62] width 186 height 22
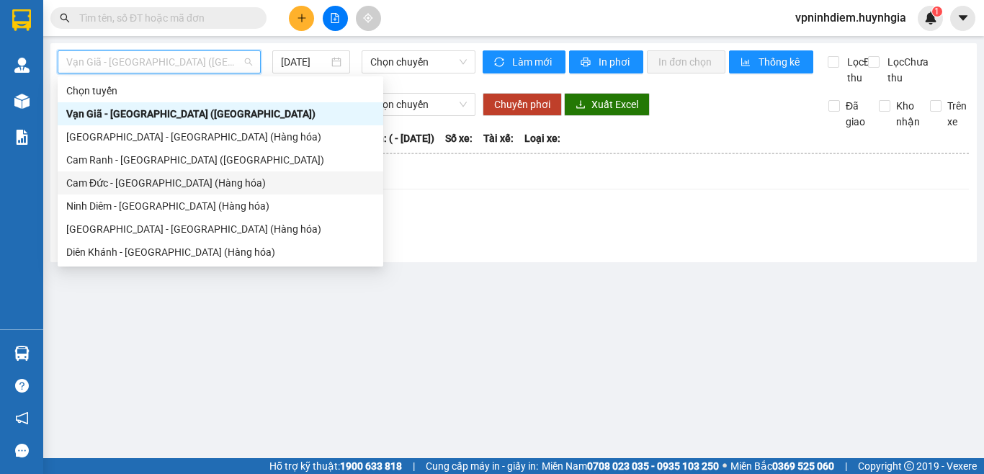
click at [189, 183] on div "Cam Đức - [GEOGRAPHIC_DATA] (Hàng hóa)" at bounding box center [220, 183] width 308 height 16
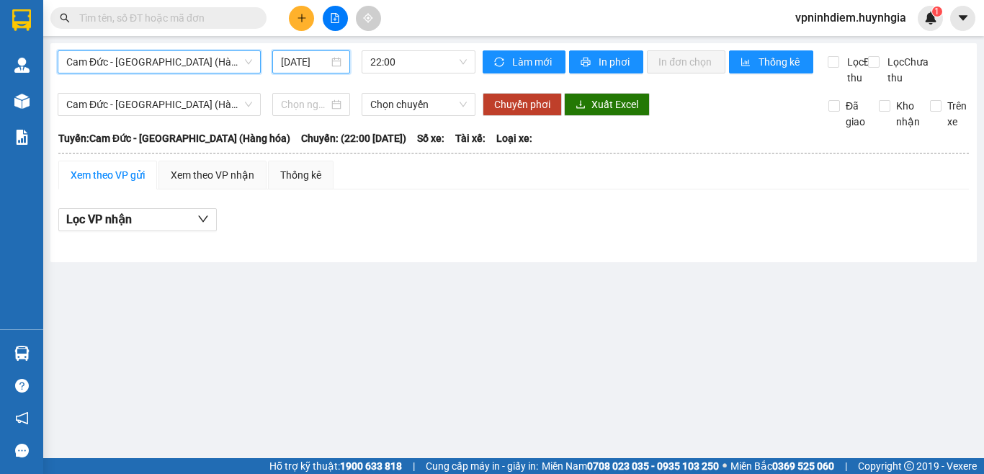
click at [310, 65] on input "[DATE]" at bounding box center [305, 62] width 48 height 16
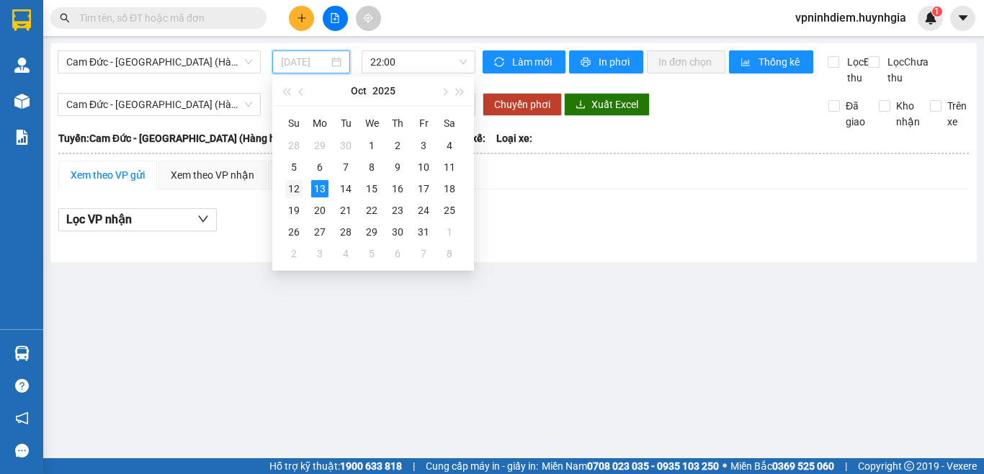
click at [296, 186] on div "12" at bounding box center [293, 188] width 17 height 17
type input "[DATE]"
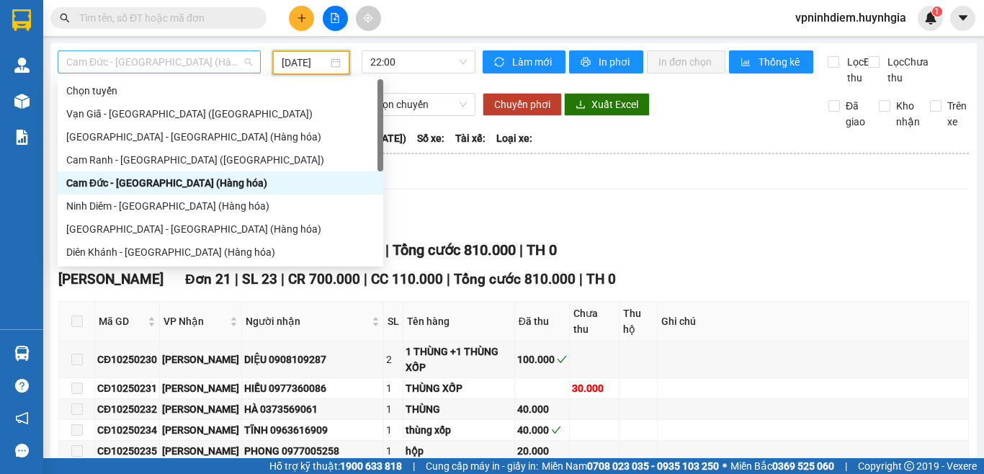
click at [175, 66] on span "Cam Đức - [GEOGRAPHIC_DATA] (Hàng hóa)" at bounding box center [159, 62] width 186 height 22
click at [200, 226] on div "[GEOGRAPHIC_DATA] - [GEOGRAPHIC_DATA] (Hàng hóa)" at bounding box center [220, 229] width 308 height 16
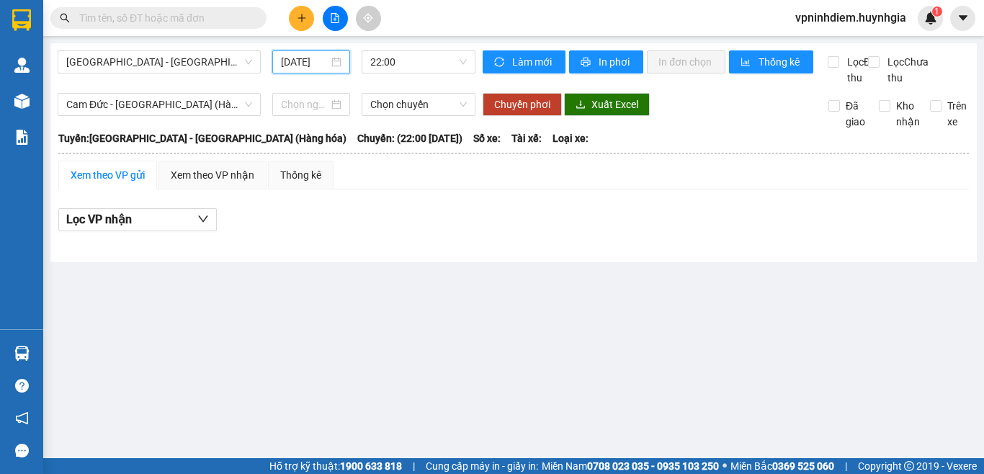
click at [292, 61] on input "[DATE]" at bounding box center [305, 62] width 48 height 16
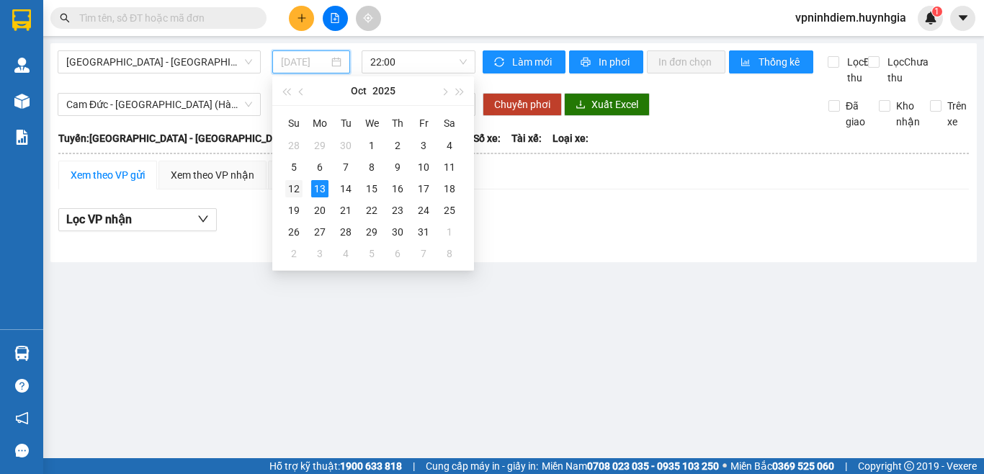
click at [288, 196] on div "12" at bounding box center [293, 188] width 17 height 17
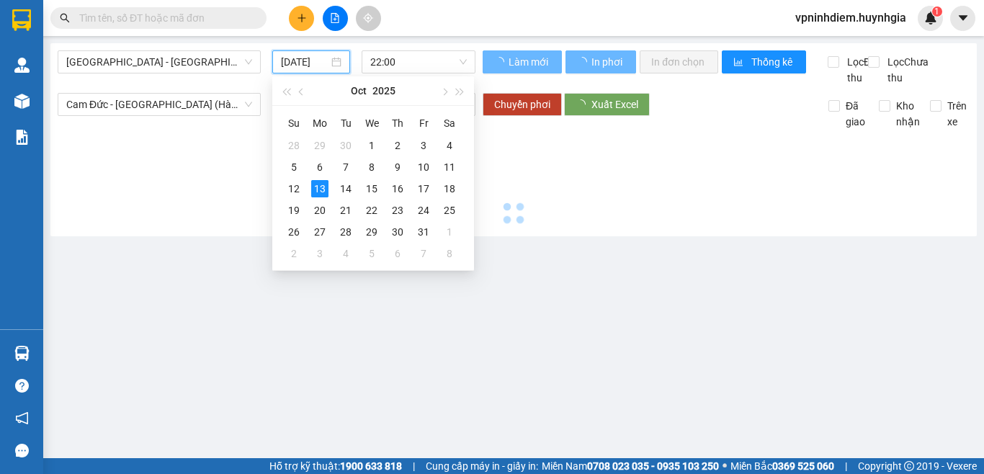
type input "[DATE]"
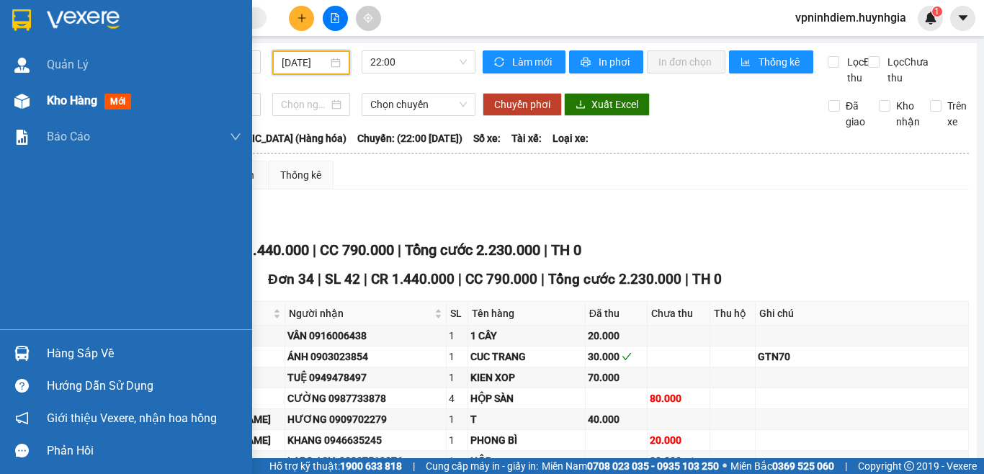
click at [82, 105] on span "Kho hàng" at bounding box center [72, 101] width 50 height 14
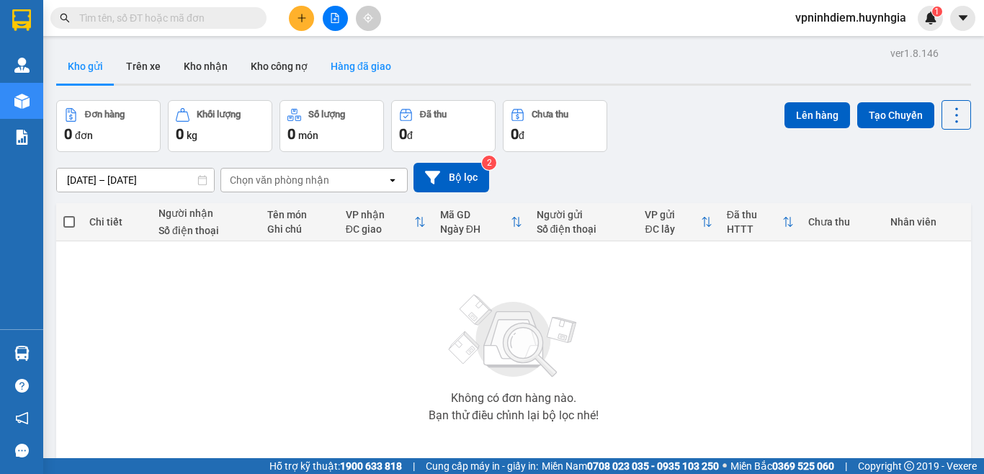
click at [380, 71] on button "Hàng đã giao" at bounding box center [361, 66] width 84 height 35
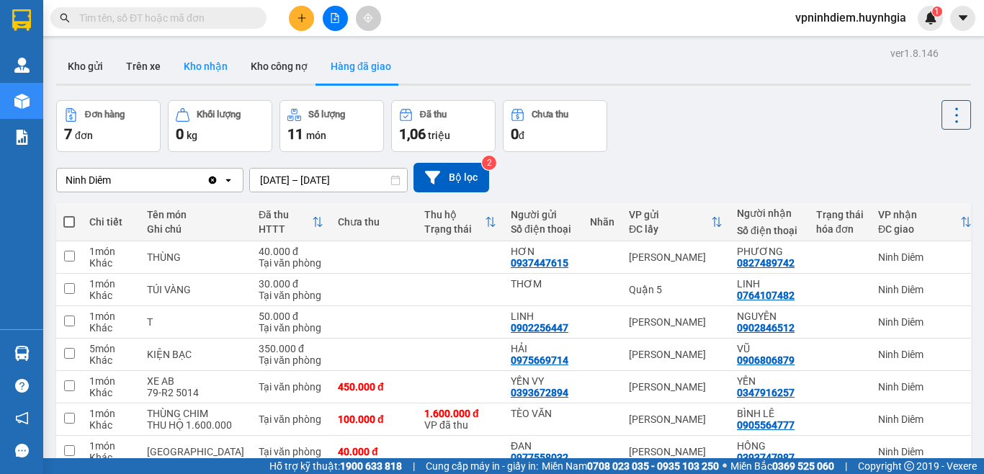
click at [198, 66] on button "Kho nhận" at bounding box center [205, 66] width 67 height 35
